Goal: Transaction & Acquisition: Purchase product/service

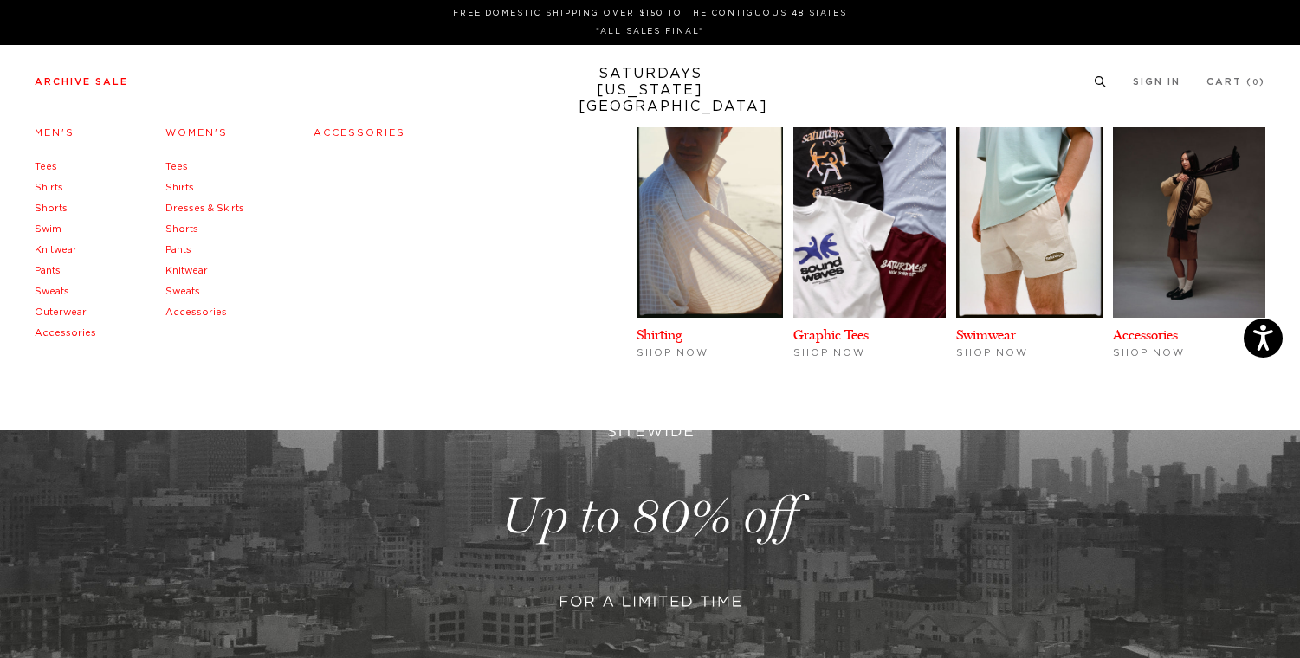
click at [45, 169] on link "Tees" at bounding box center [46, 167] width 23 height 10
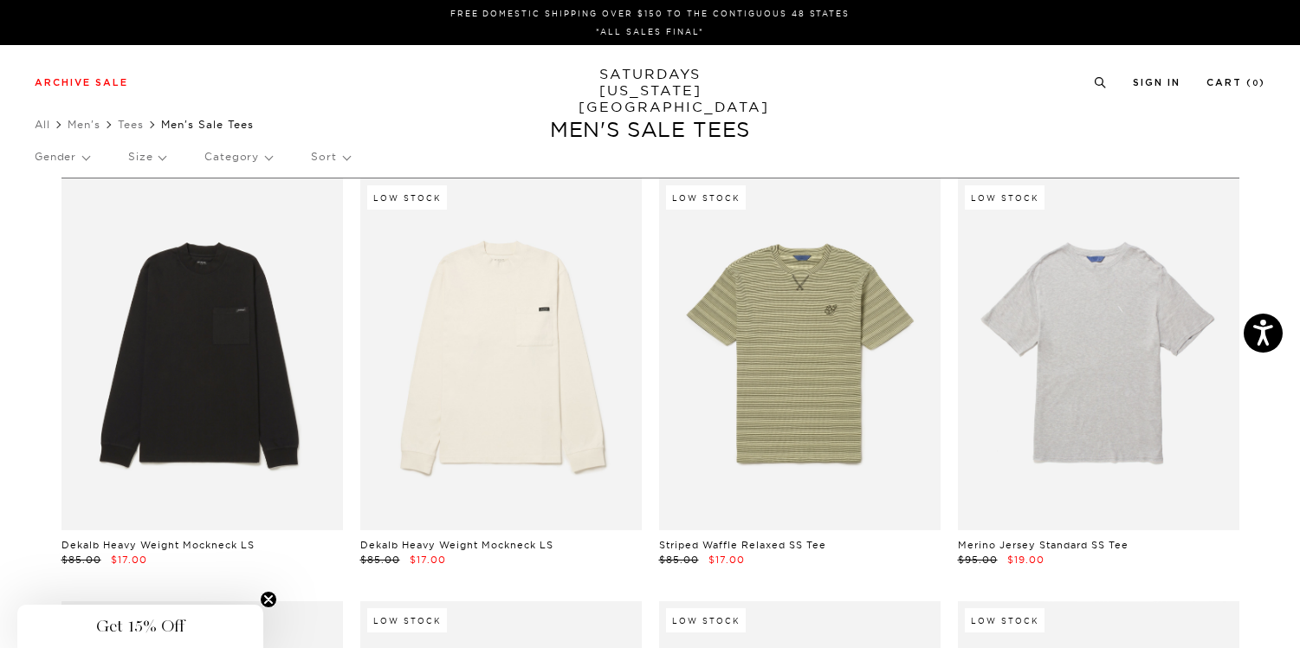
scroll to position [3, 0]
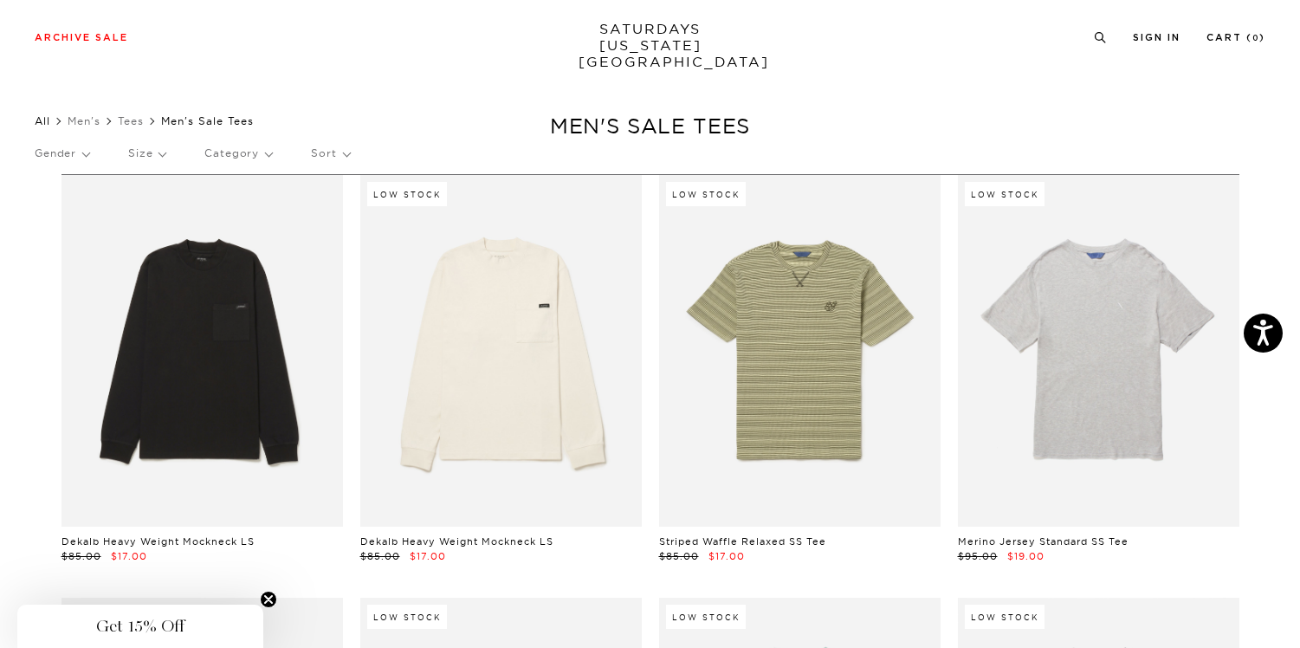
click at [43, 123] on link "All" at bounding box center [43, 120] width 16 height 13
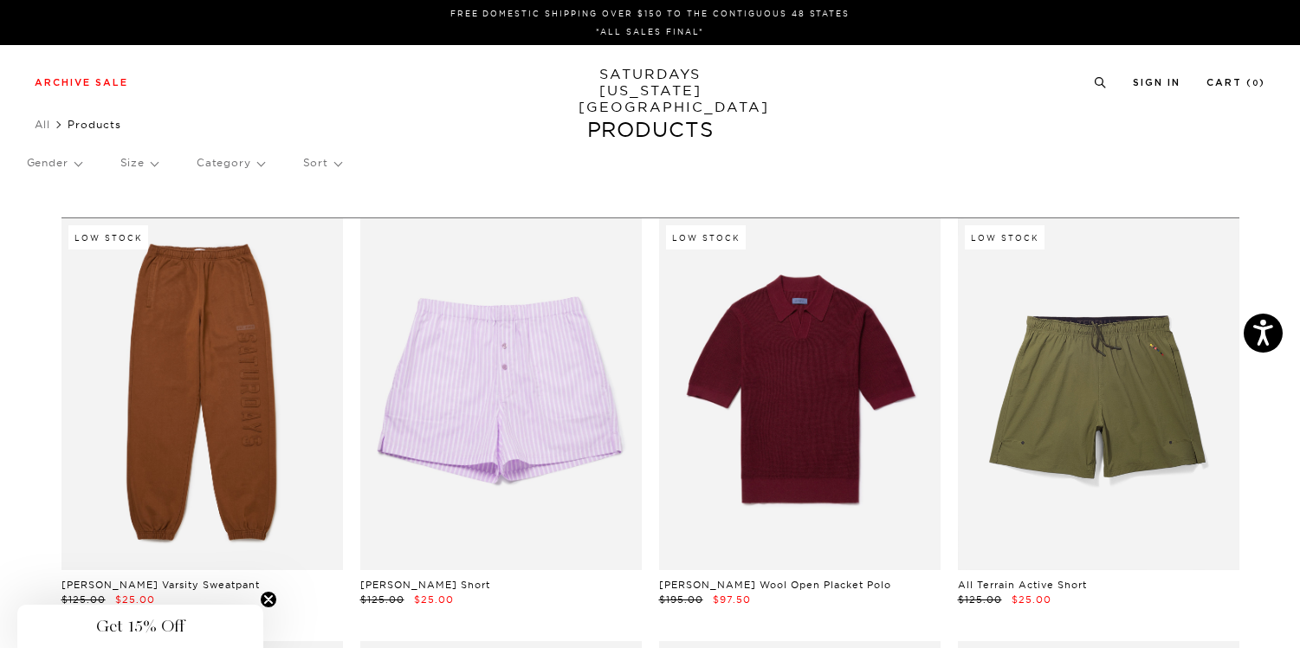
click at [242, 168] on p "Category" at bounding box center [231, 163] width 68 height 40
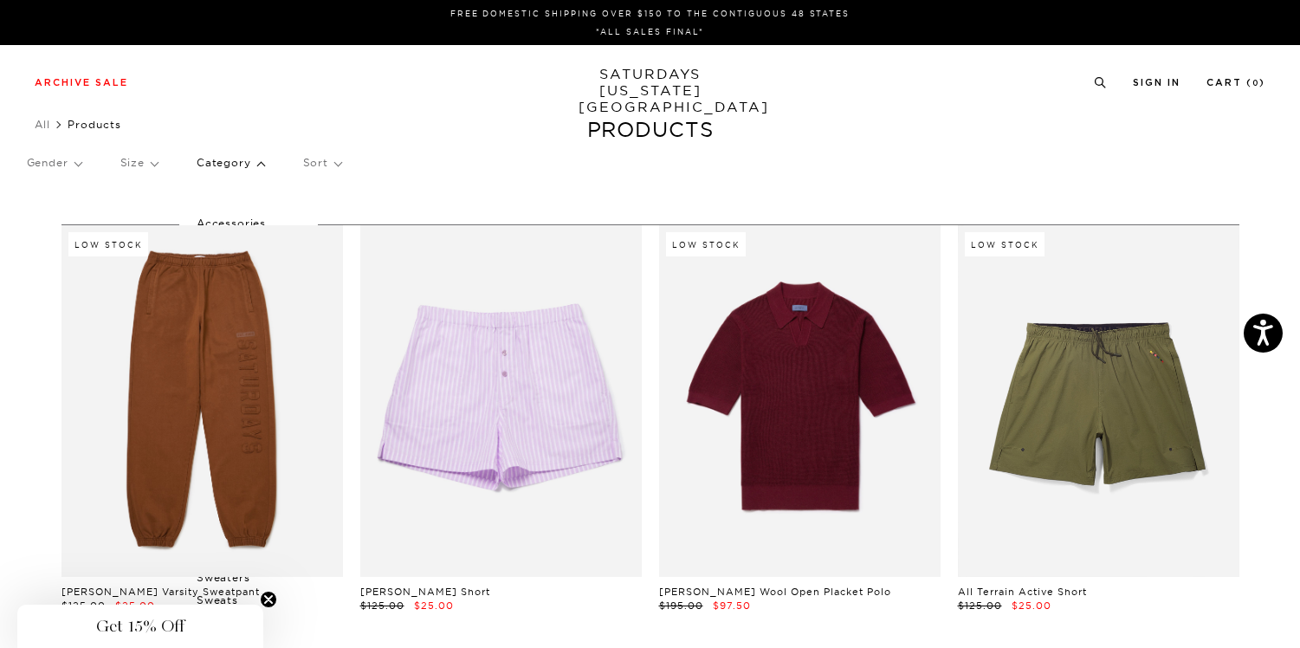
click at [260, 167] on p "Category" at bounding box center [231, 163] width 68 height 40
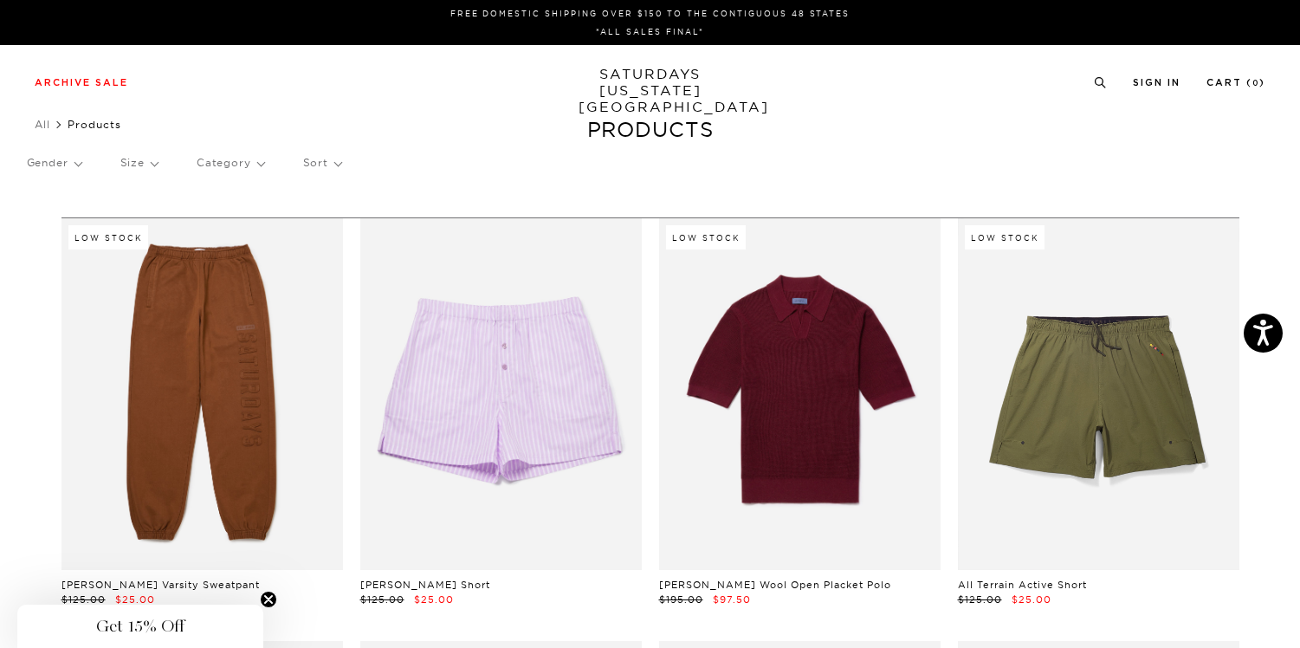
click at [261, 164] on p "Category" at bounding box center [231, 163] width 68 height 40
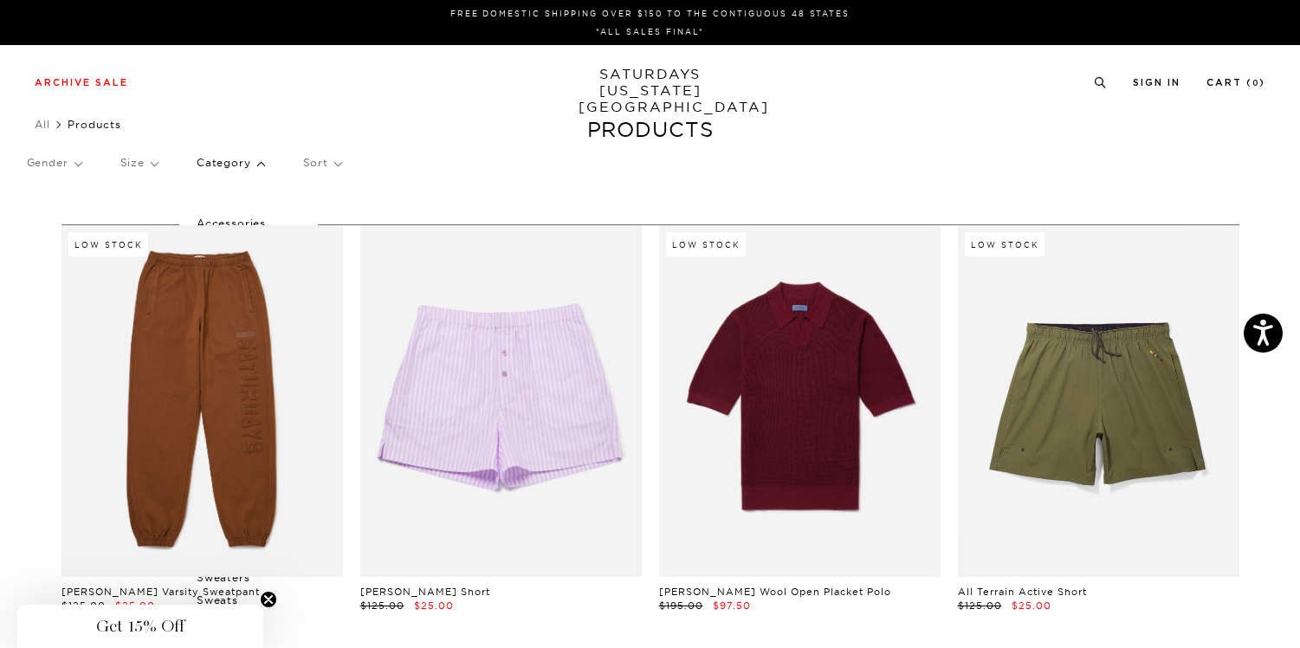
click at [631, 92] on link "SATURDAYS [US_STATE][GEOGRAPHIC_DATA]" at bounding box center [649, 90] width 143 height 49
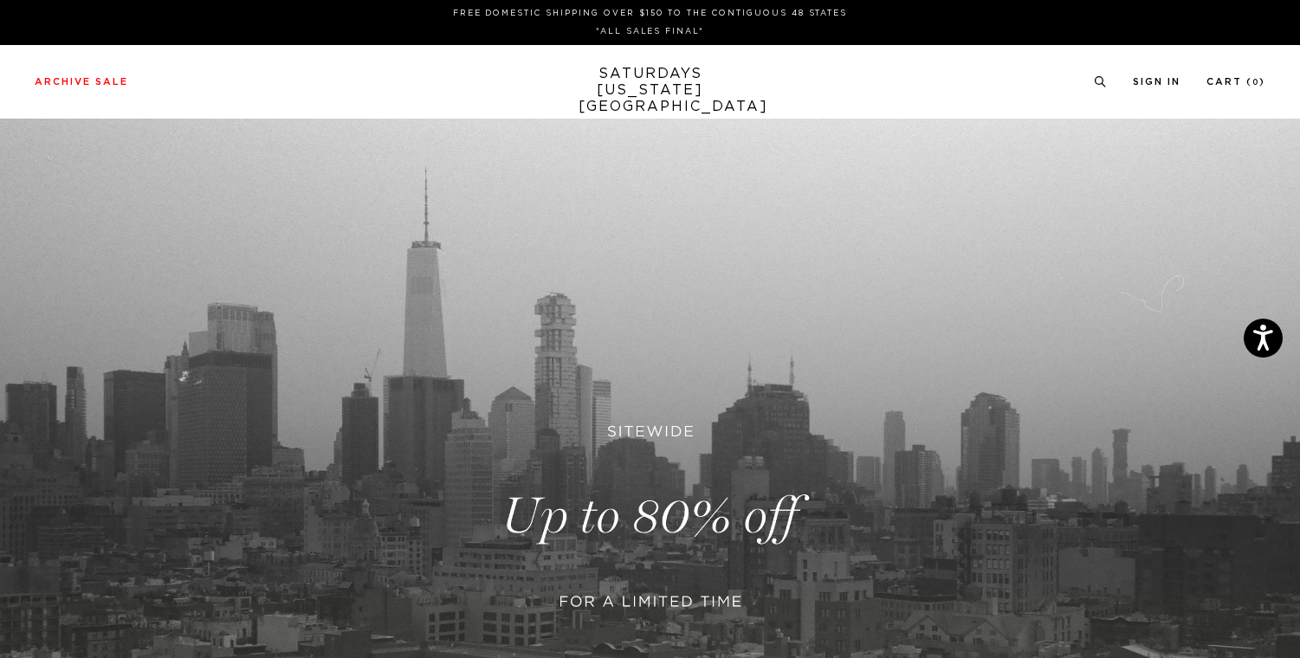
click at [678, 82] on link "SATURDAYS NEW YORK CITY" at bounding box center [649, 90] width 143 height 49
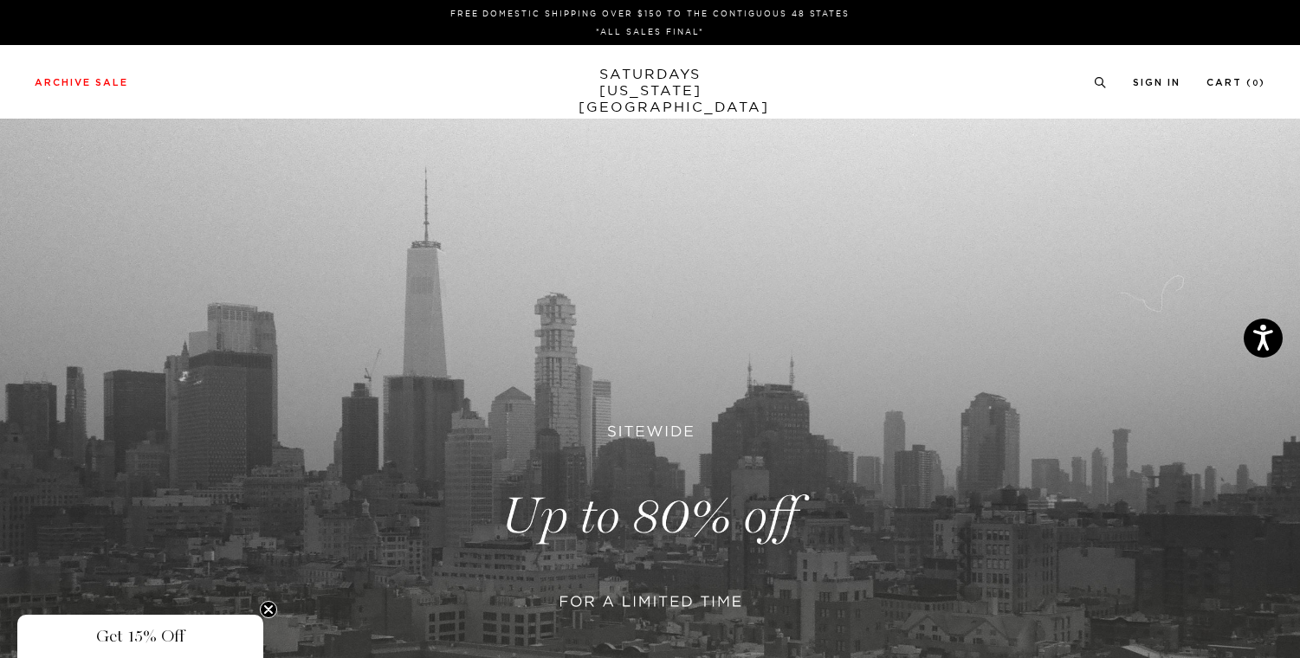
click at [79, 21] on div "FREE DOMESTIC SHIPPING OVER $150 TO THE CONTIGUOUS 48 STATES *ALL SALES FINAL*" at bounding box center [650, 22] width 1286 height 31
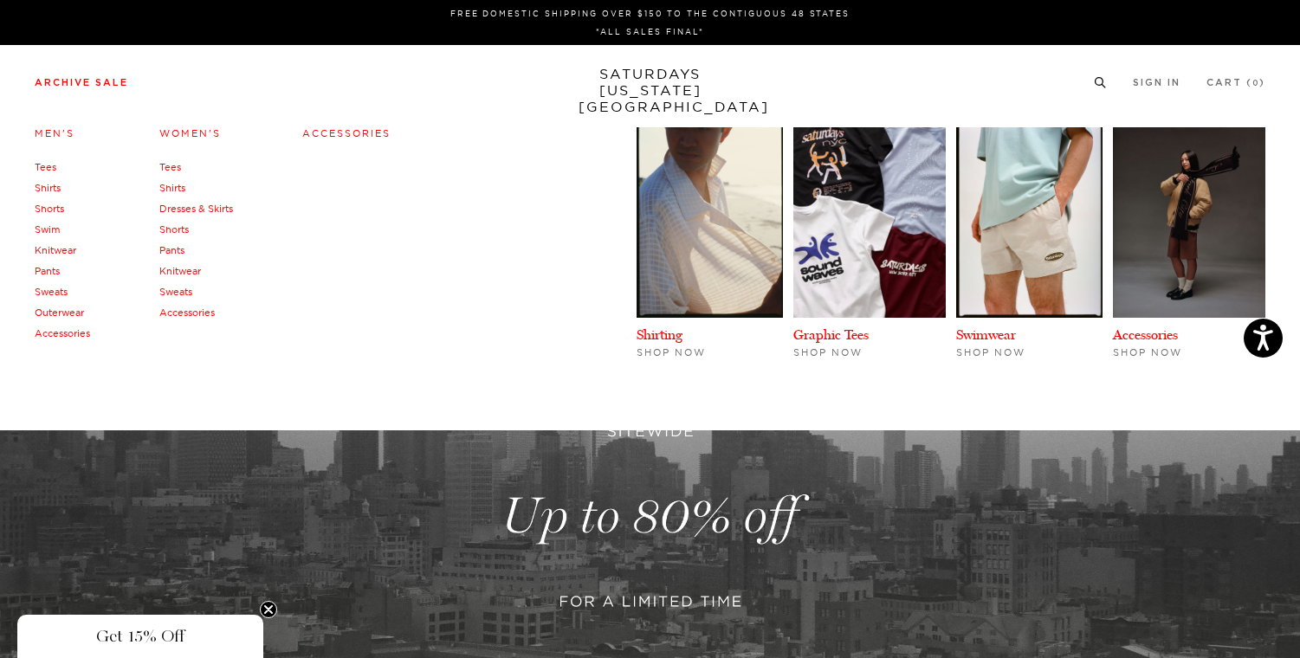
click at [54, 271] on link "Pants" at bounding box center [47, 271] width 25 height 12
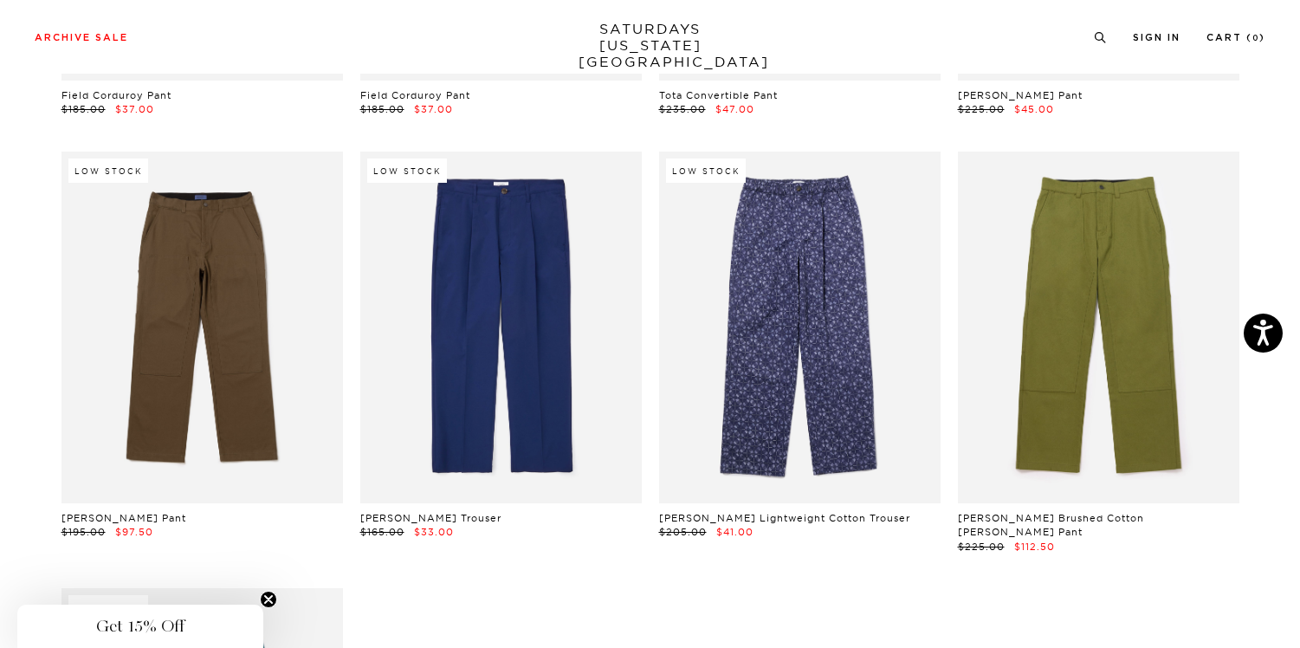
scroll to position [882, 0]
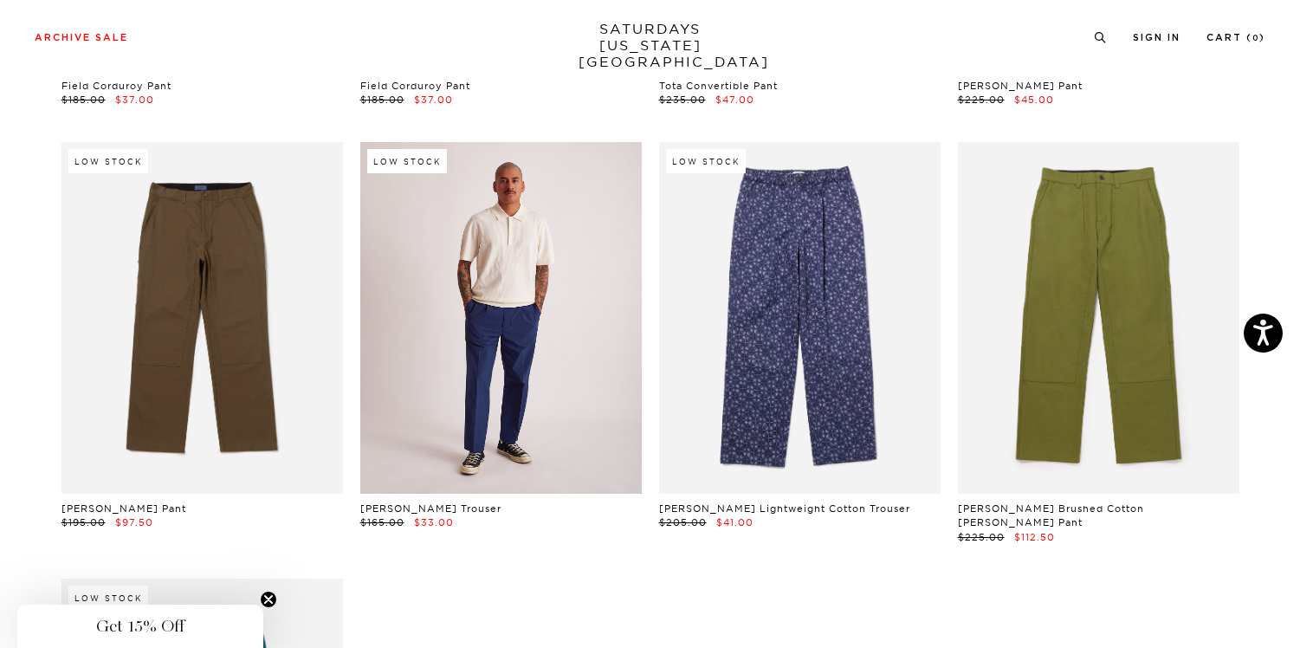
click at [475, 413] on link at bounding box center [500, 318] width 281 height 352
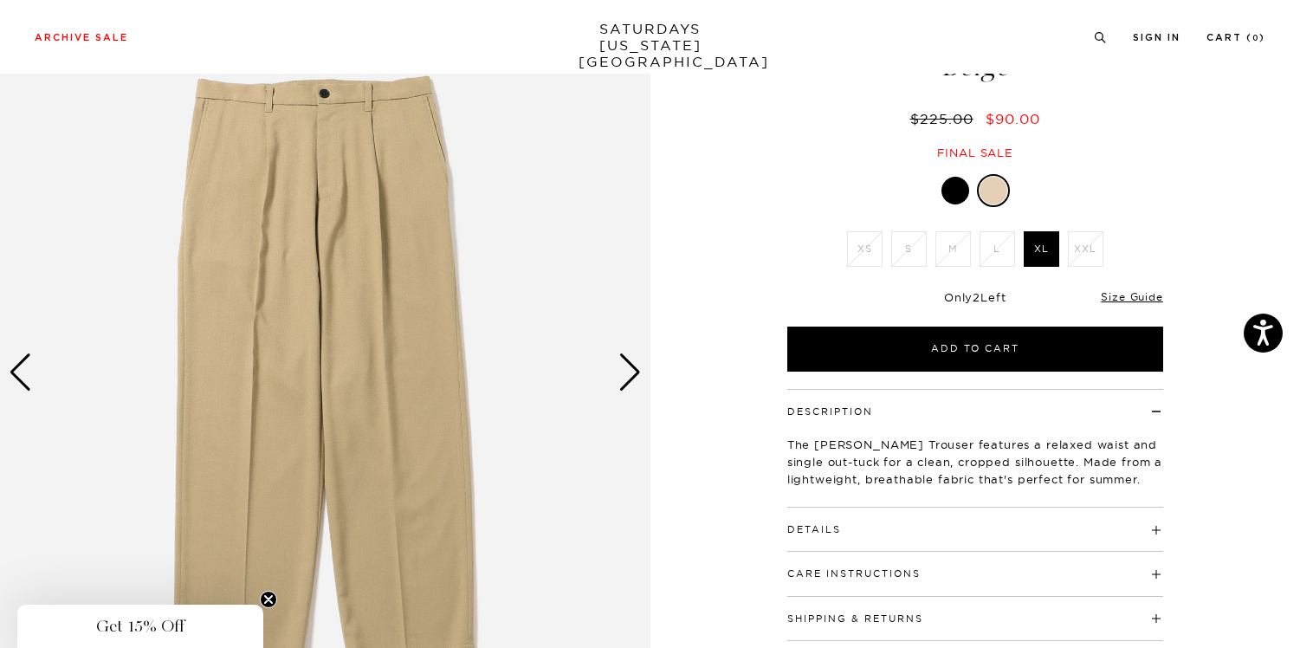
scroll to position [124, 0]
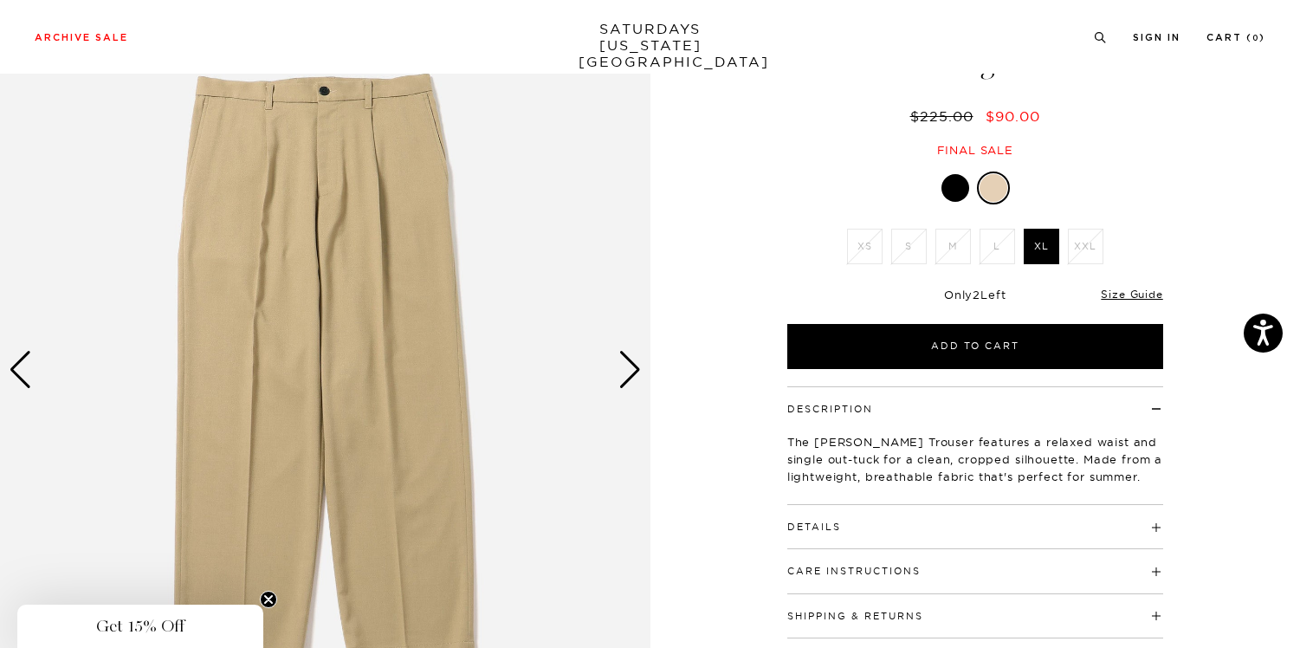
click at [862, 524] on h4 "Details" at bounding box center [975, 519] width 376 height 29
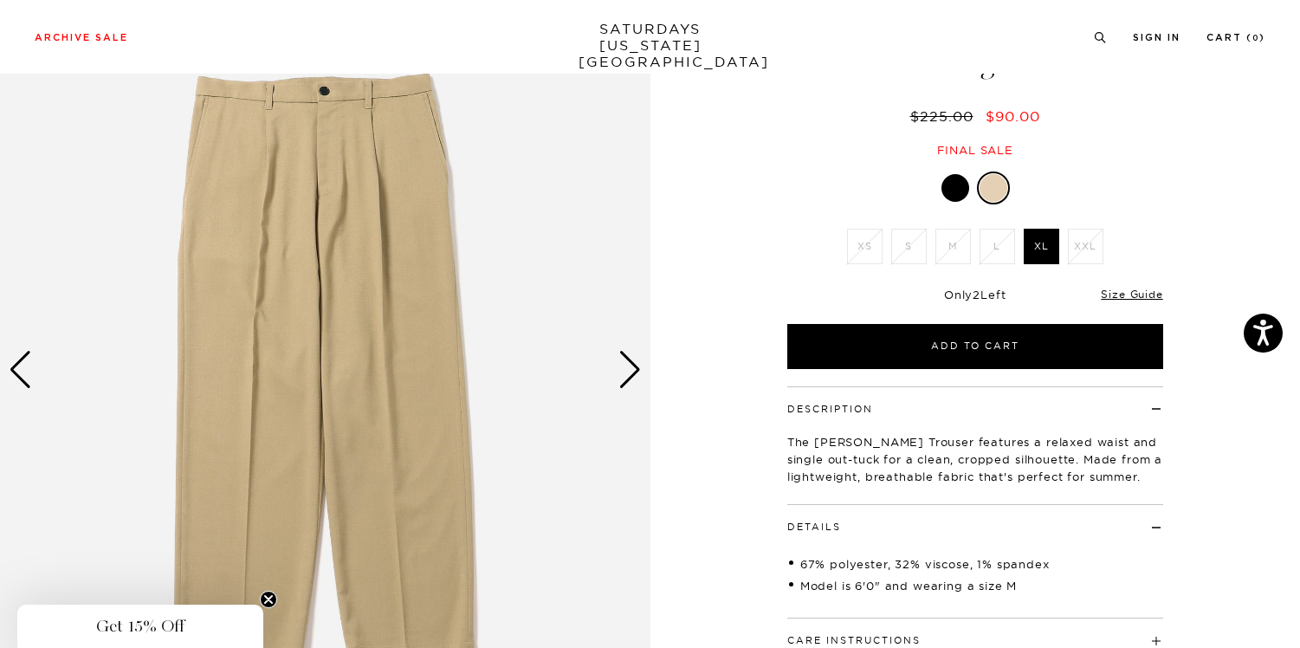
click at [630, 375] on div "Next slide" at bounding box center [629, 370] width 23 height 38
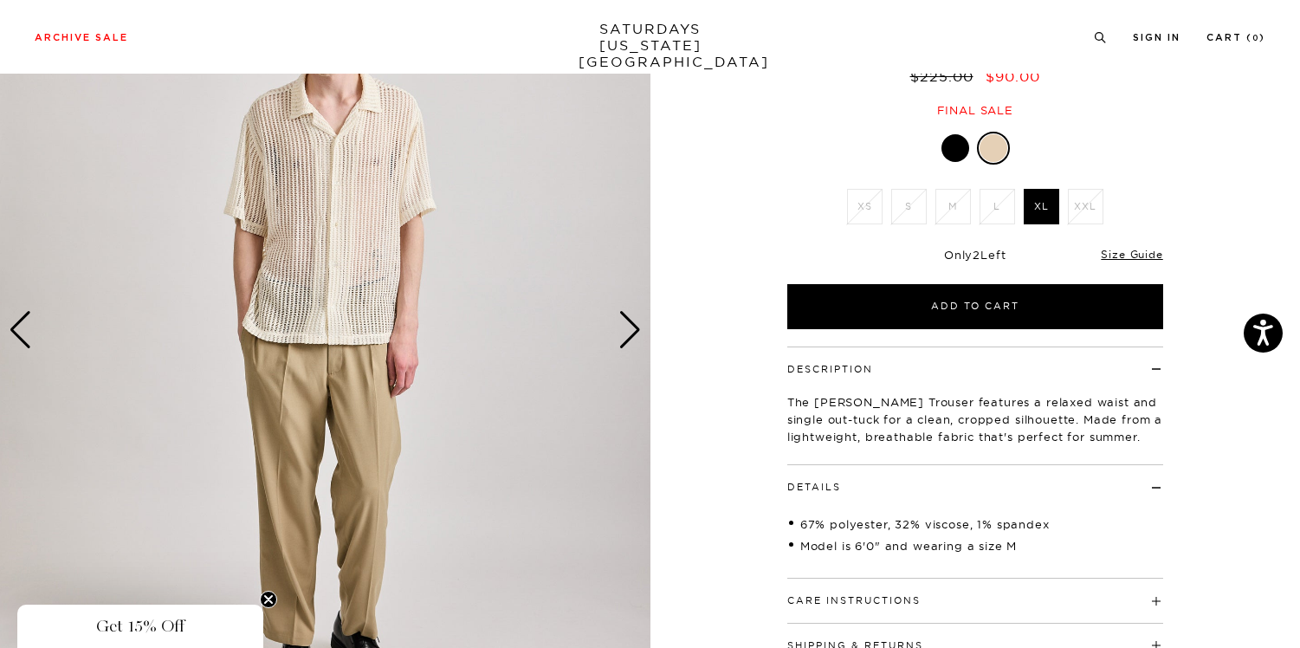
scroll to position [147, 0]
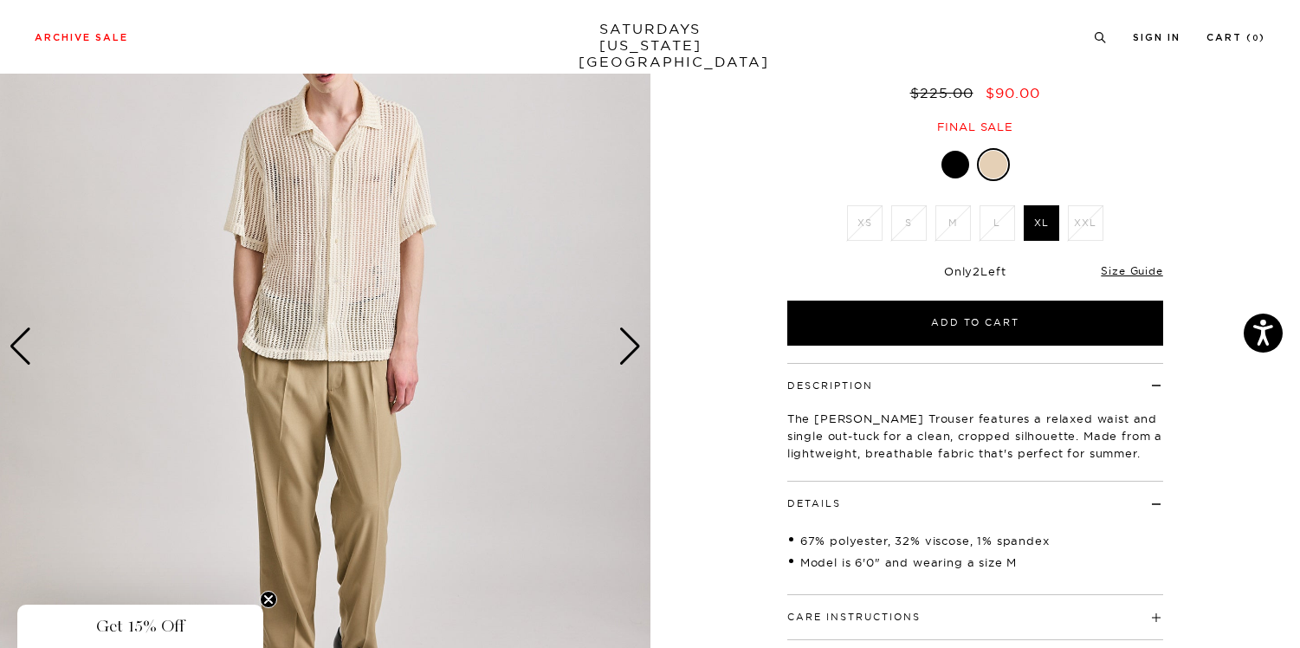
click at [630, 355] on div "Next slide" at bounding box center [629, 346] width 23 height 38
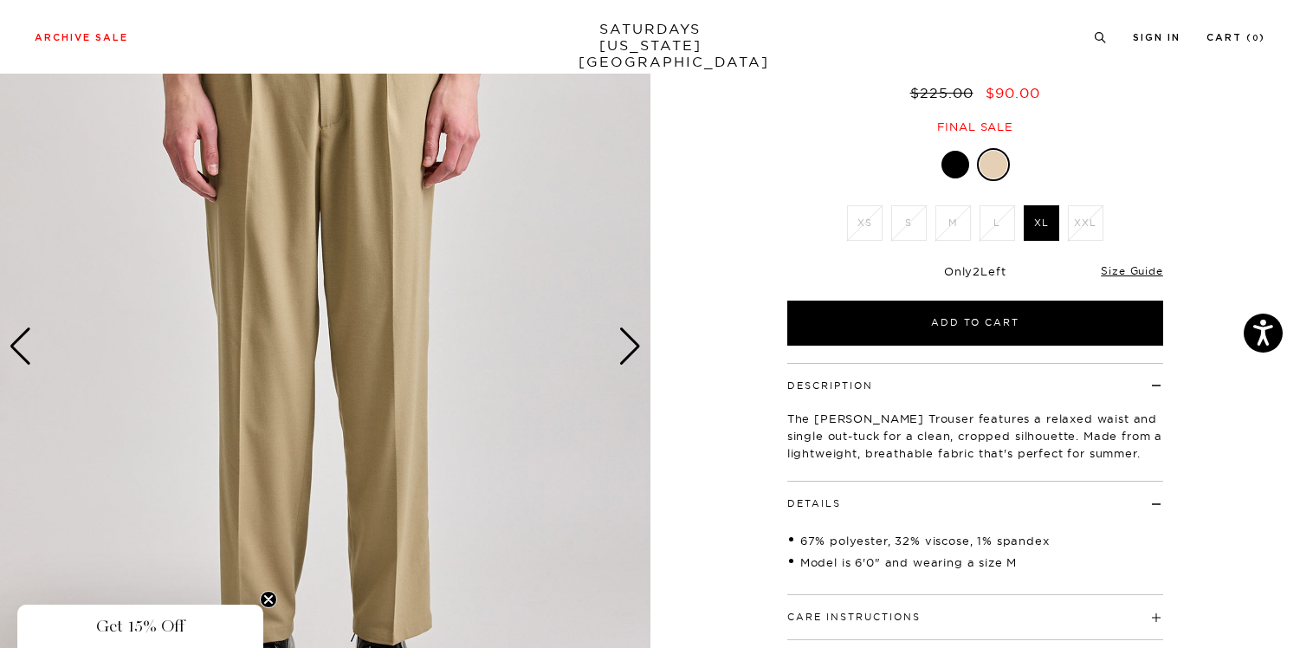
click at [630, 355] on div "Next slide" at bounding box center [629, 346] width 23 height 38
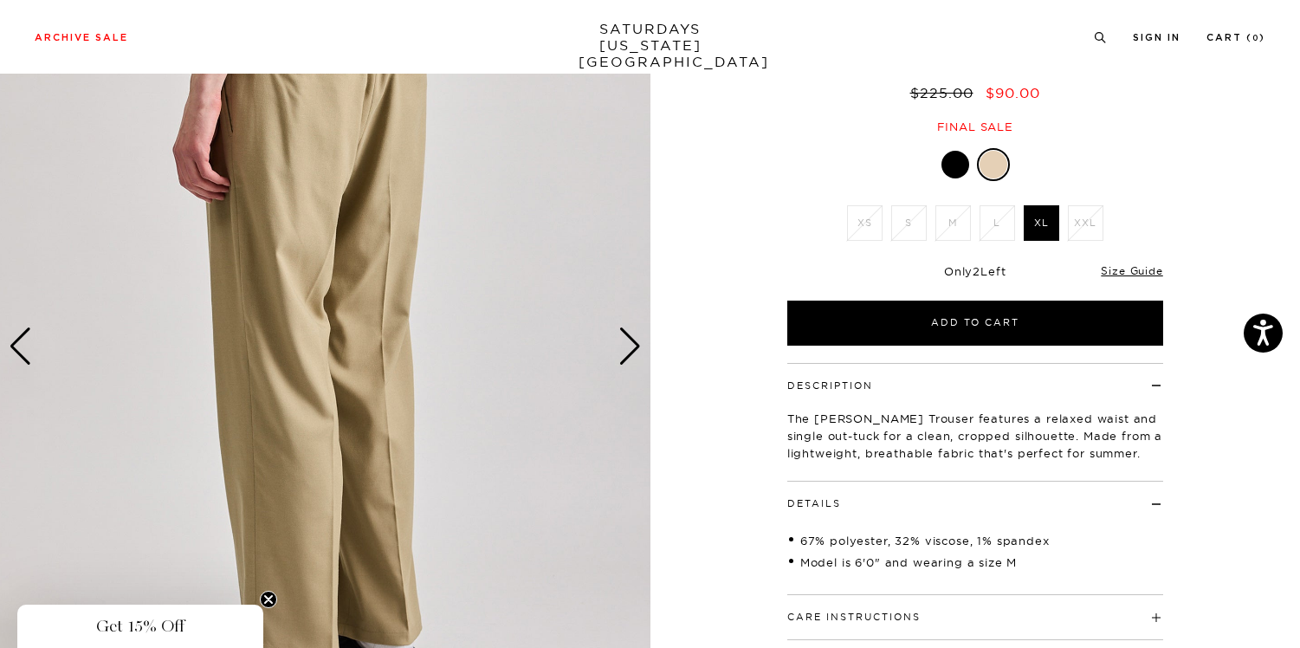
click at [628, 356] on div "Next slide" at bounding box center [629, 346] width 23 height 38
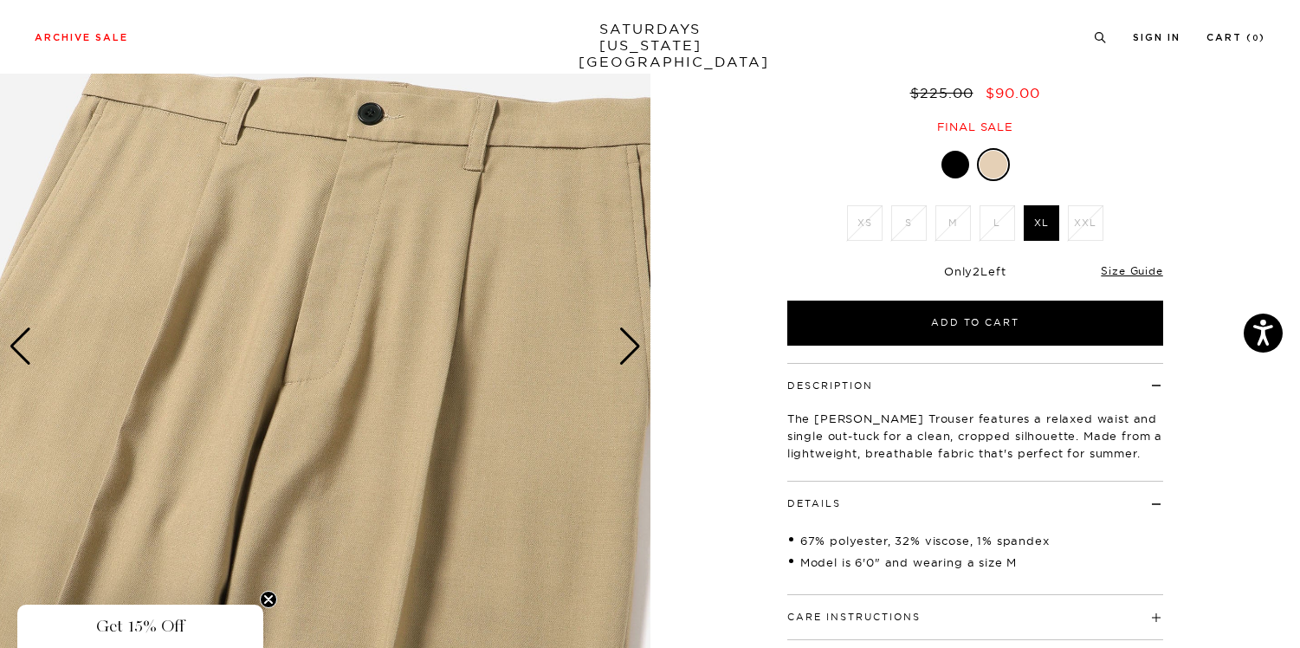
click at [626, 356] on div "Next slide" at bounding box center [629, 346] width 23 height 38
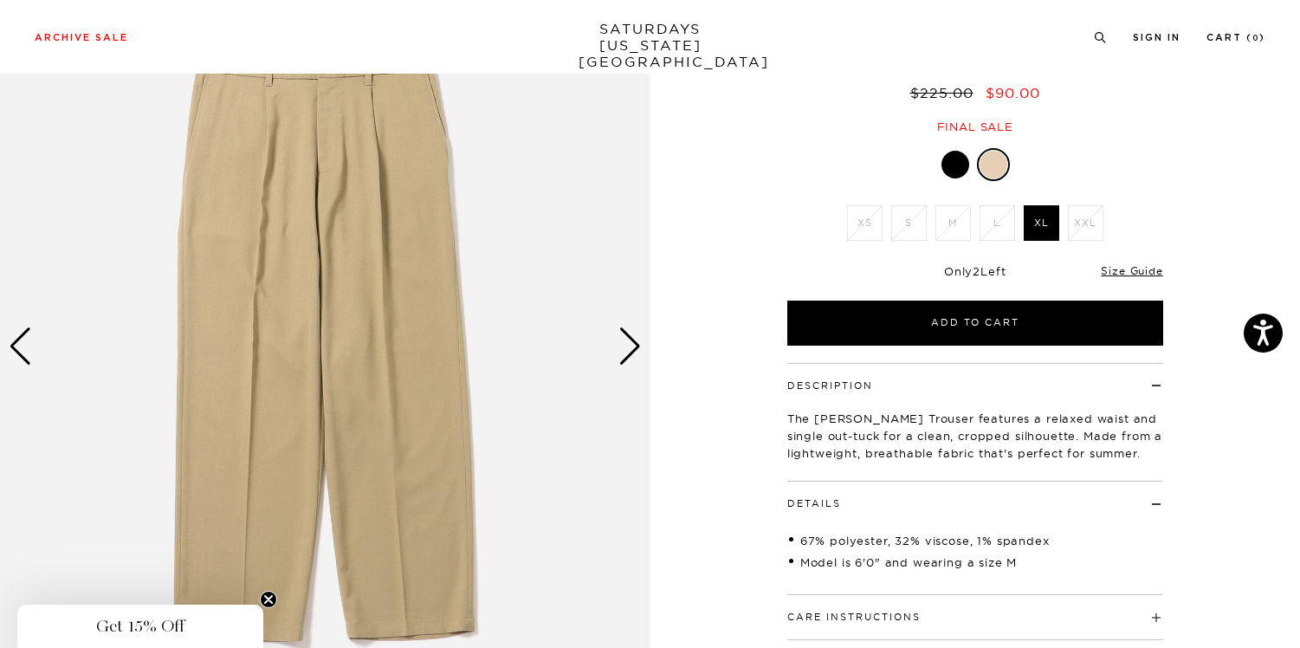
click at [626, 356] on div "Next slide" at bounding box center [629, 346] width 23 height 38
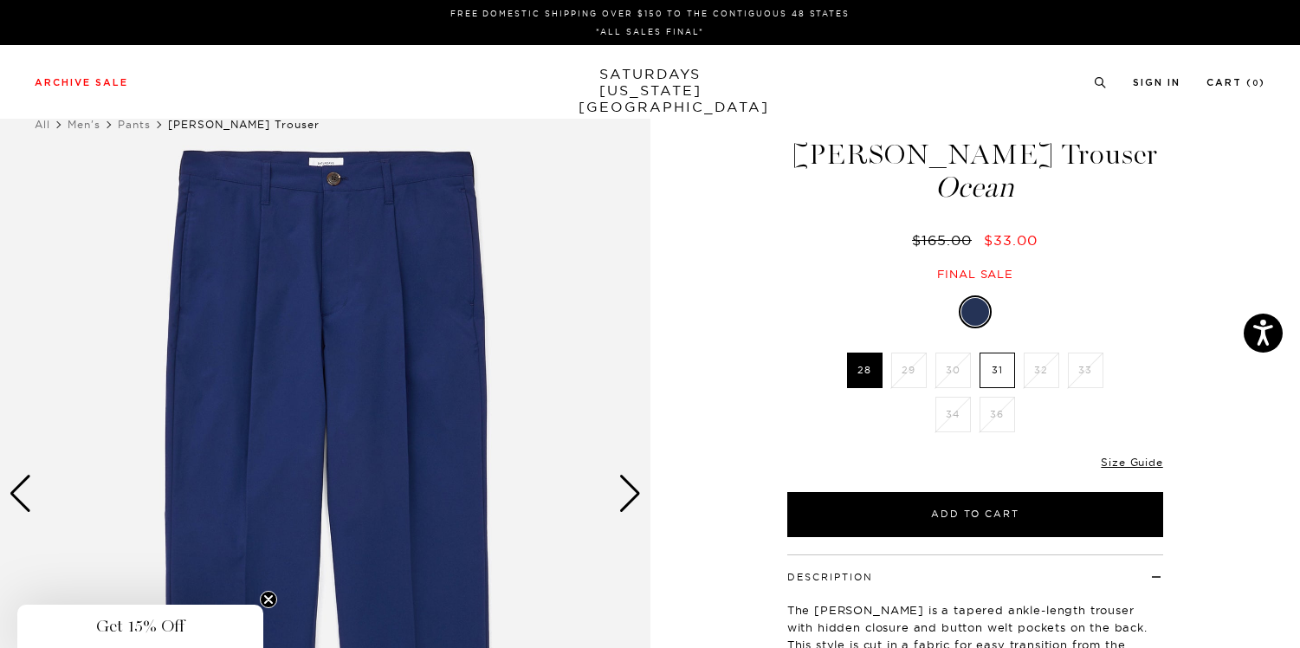
click at [632, 503] on div "Next slide" at bounding box center [629, 494] width 23 height 38
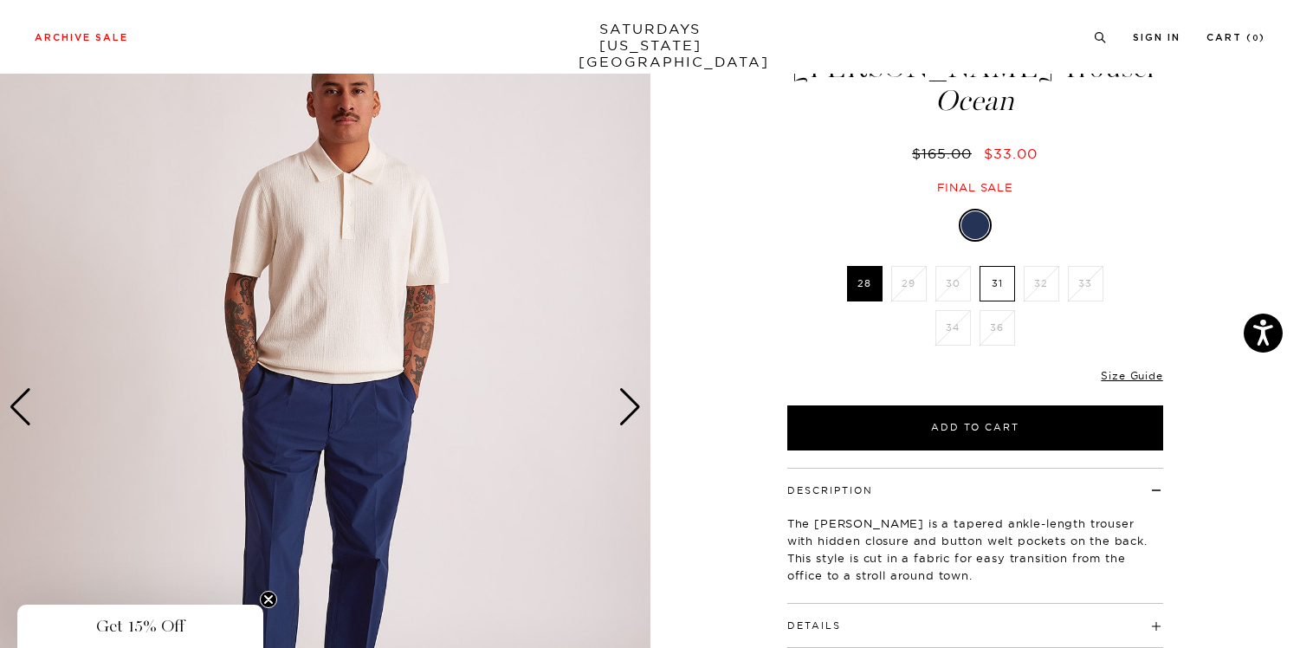
scroll to position [246, 0]
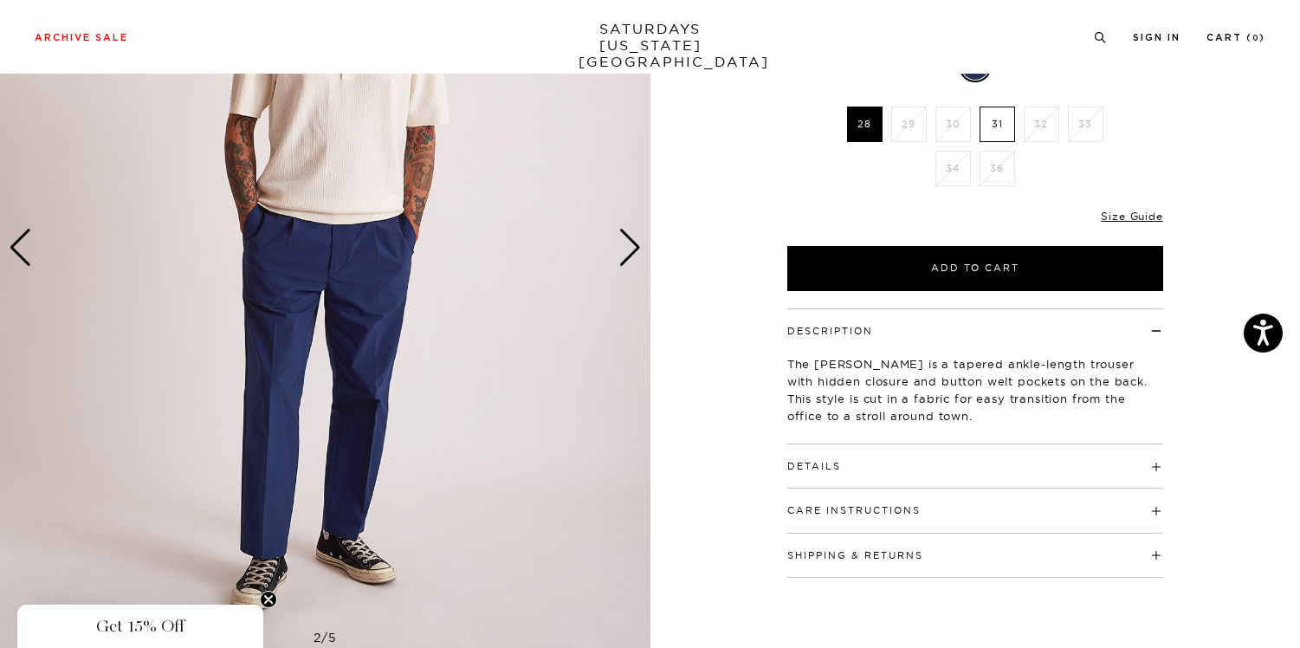
click at [821, 474] on div "Details 100% Polyester Hidden closure at waistband Button welt pockets on the b…" at bounding box center [975, 466] width 376 height 44
click at [816, 457] on h4 "Details" at bounding box center [975, 458] width 376 height 29
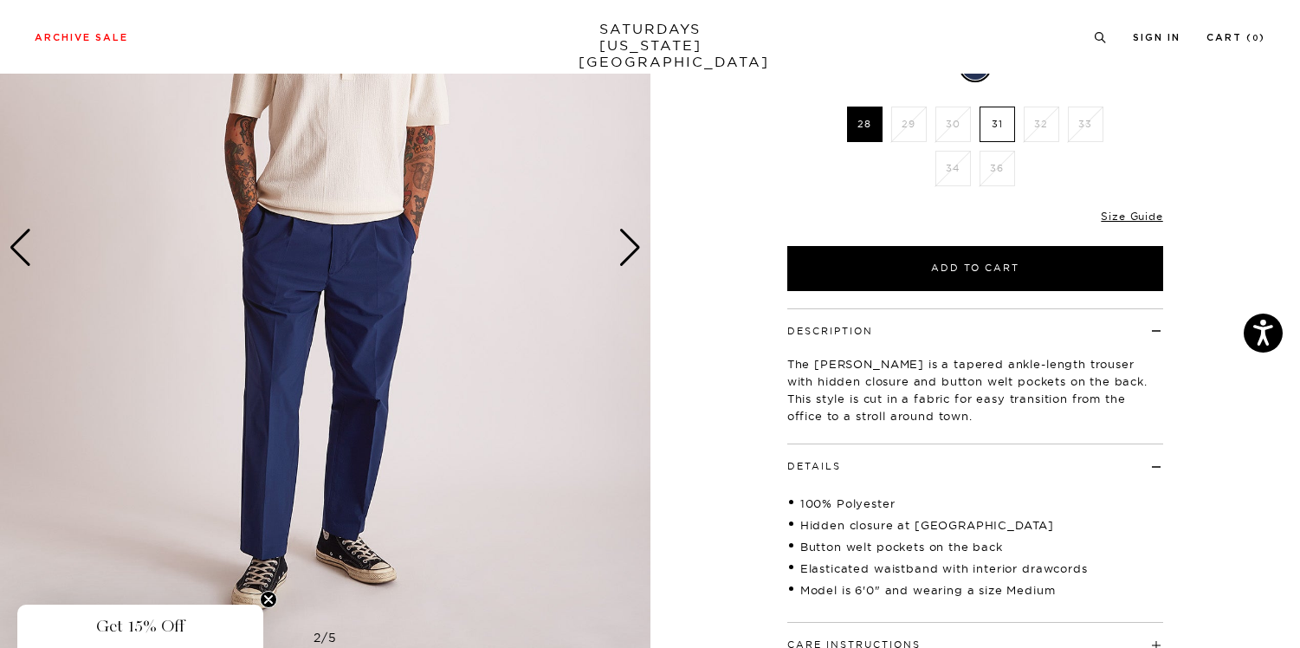
click at [628, 244] on div "Next slide" at bounding box center [629, 248] width 23 height 38
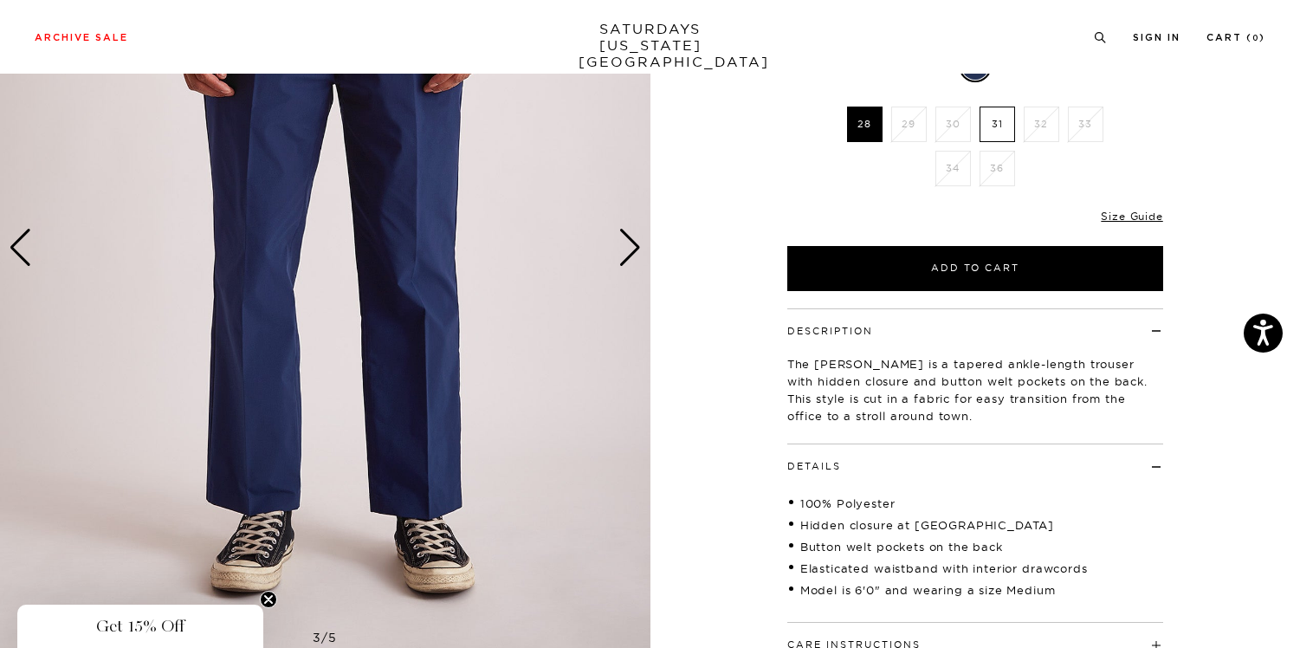
click at [628, 244] on div "Next slide" at bounding box center [629, 248] width 23 height 38
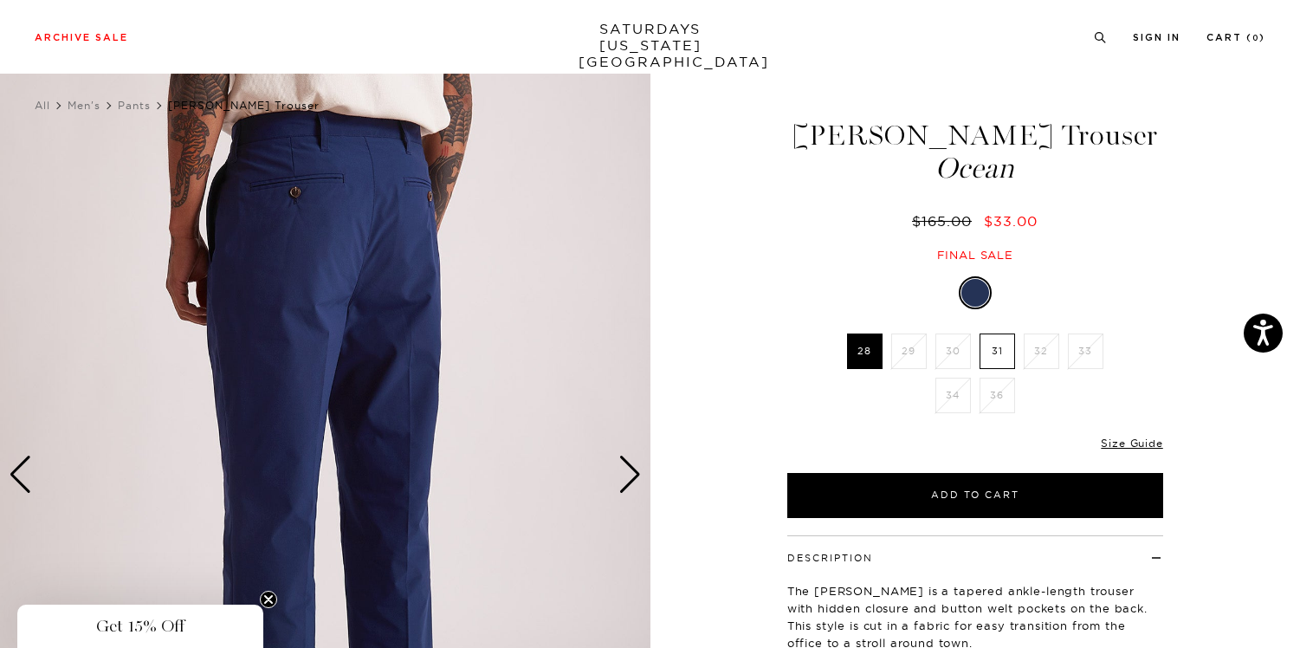
scroll to position [0, 0]
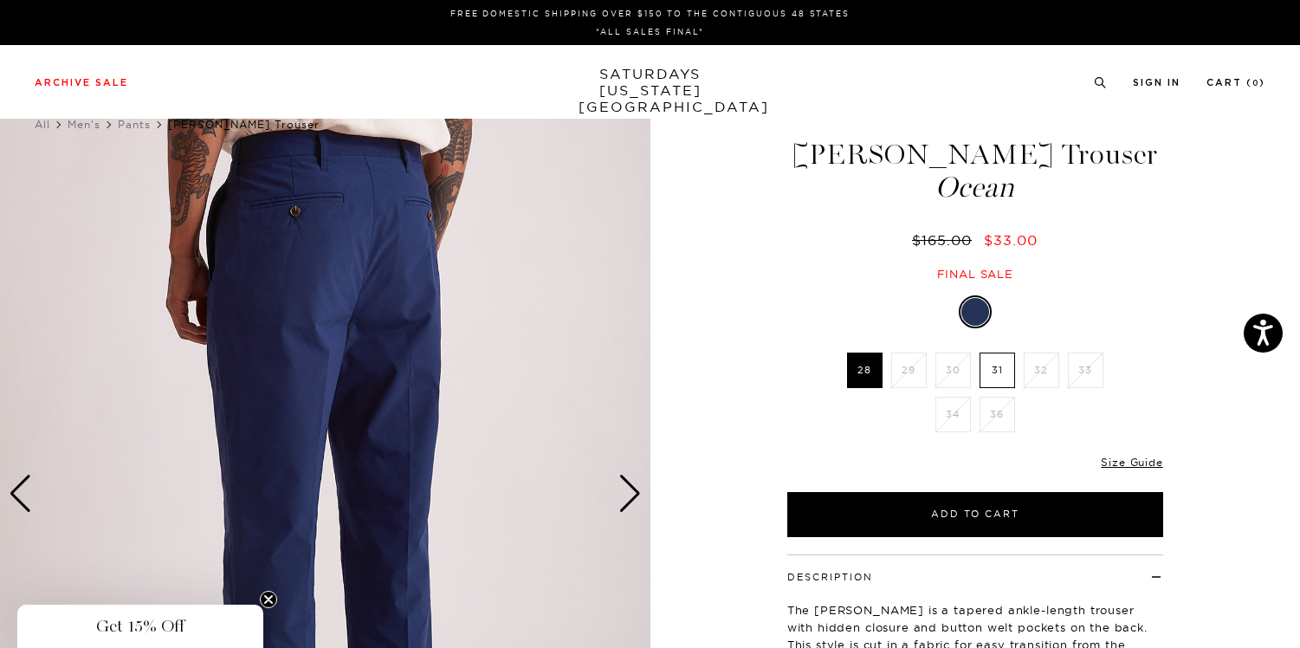
click at [635, 485] on div "Next slide" at bounding box center [629, 494] width 23 height 38
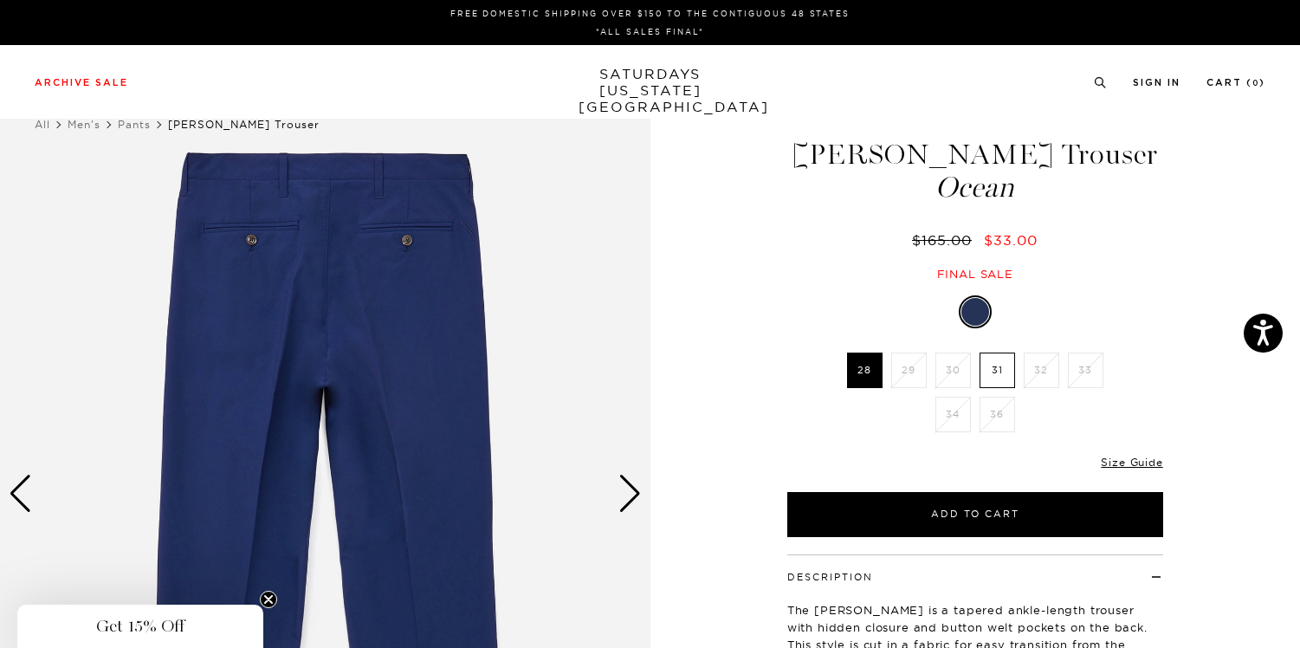
click at [635, 485] on div "Next slide" at bounding box center [629, 494] width 23 height 38
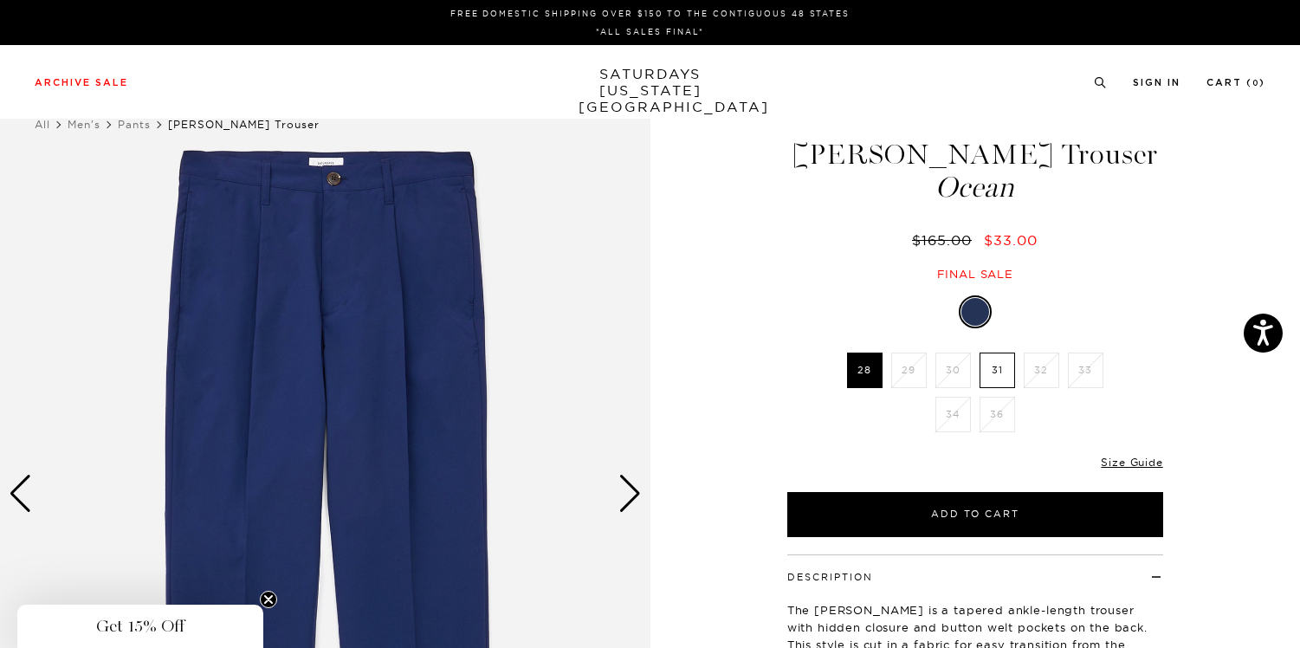
click at [635, 485] on div "Next slide" at bounding box center [629, 494] width 23 height 38
